Goal: Find specific page/section: Find specific page/section

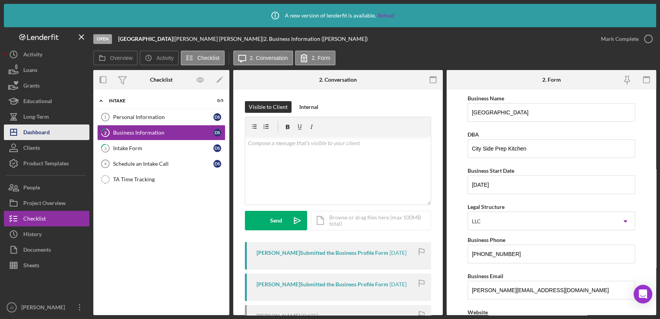
scroll to position [54, 0]
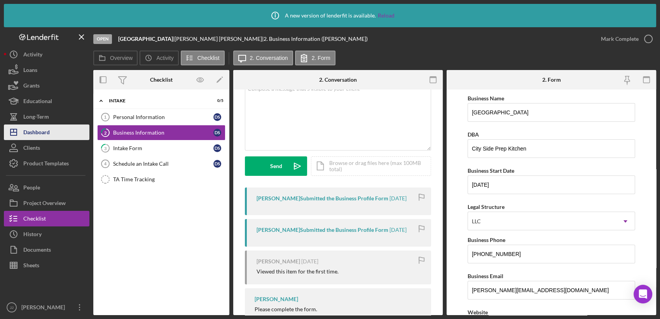
click at [38, 135] on div "Dashboard" at bounding box center [36, 133] width 26 height 18
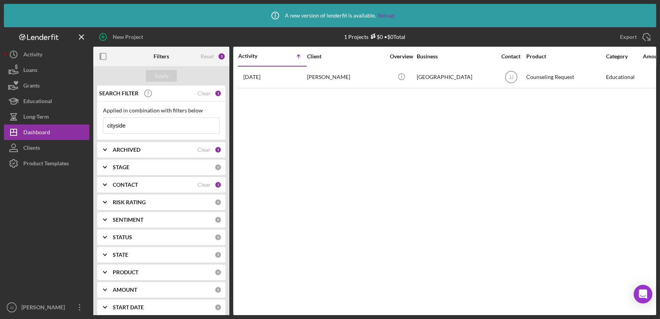
click at [138, 126] on input "cityside" at bounding box center [161, 126] width 116 height 16
drag, startPoint x: 137, startPoint y: 125, endPoint x: 44, endPoint y: 104, distance: 95.6
click at [39, 104] on div "New Project 1 Projects $0 • $0 Total cityside Export Icon/Export Filters Reset …" at bounding box center [330, 171] width 653 height 288
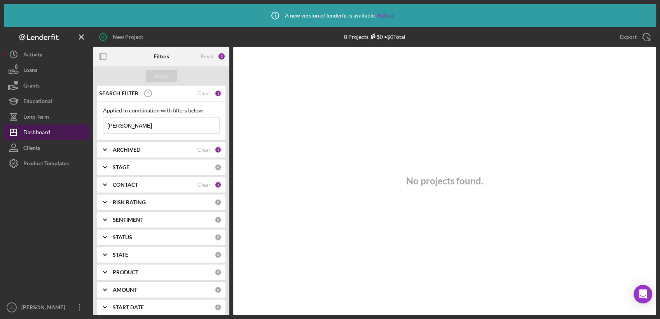
drag, startPoint x: 142, startPoint y: 127, endPoint x: 48, endPoint y: 129, distance: 93.7
click at [48, 129] on div "New Project 0 Projects $0 • $0 Total cityside Export Icon/Export Filters Reset …" at bounding box center [330, 171] width 653 height 288
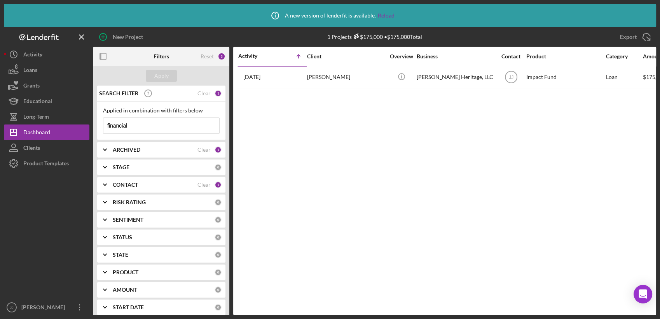
type input "financial"
